Goal: Transaction & Acquisition: Purchase product/service

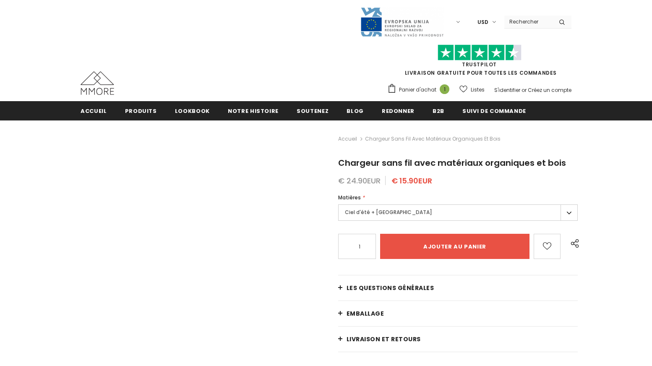
type input "Add to cart"
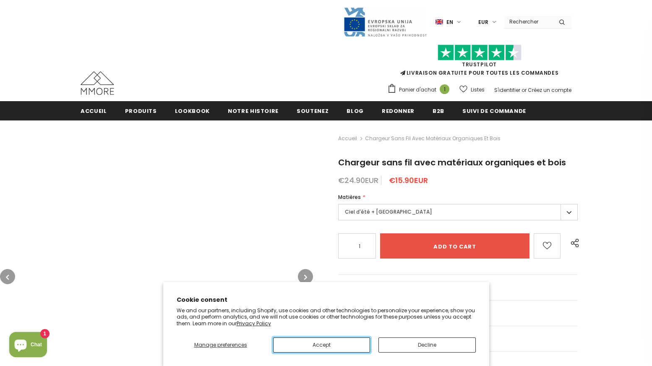
click at [321, 344] on button "Accept" at bounding box center [321, 344] width 97 height 15
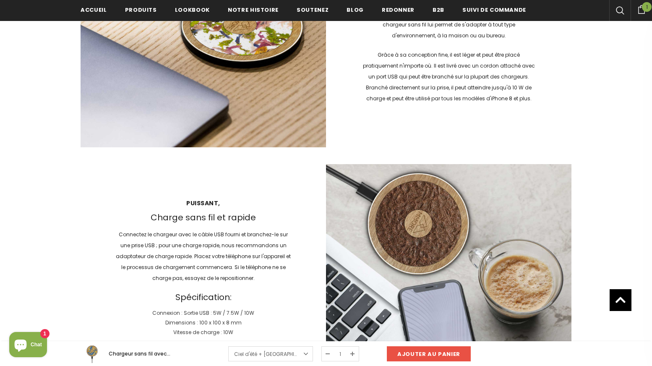
scroll to position [1097, 0]
